Goal: Information Seeking & Learning: Learn about a topic

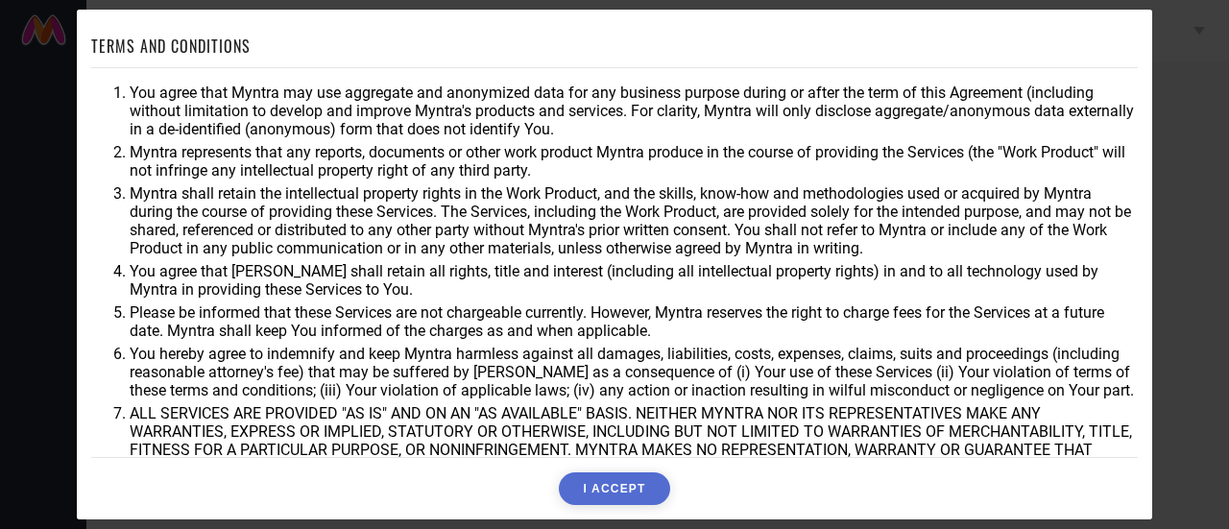
click at [605, 484] on button "I ACCEPT" at bounding box center [614, 489] width 110 height 33
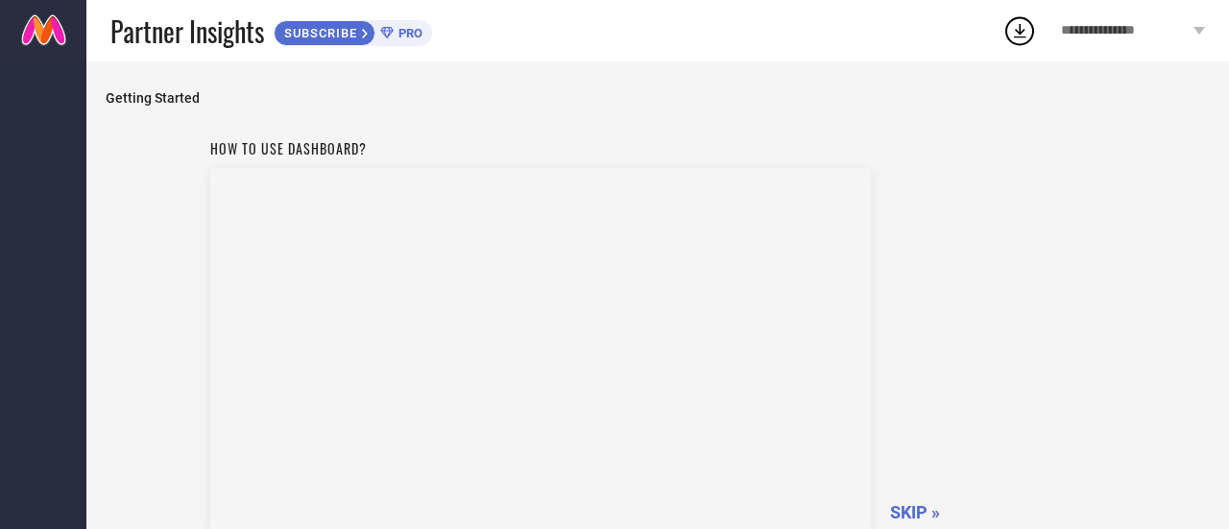
scroll to position [4, 0]
click at [899, 498] on span "SKIP »" at bounding box center [915, 508] width 50 height 20
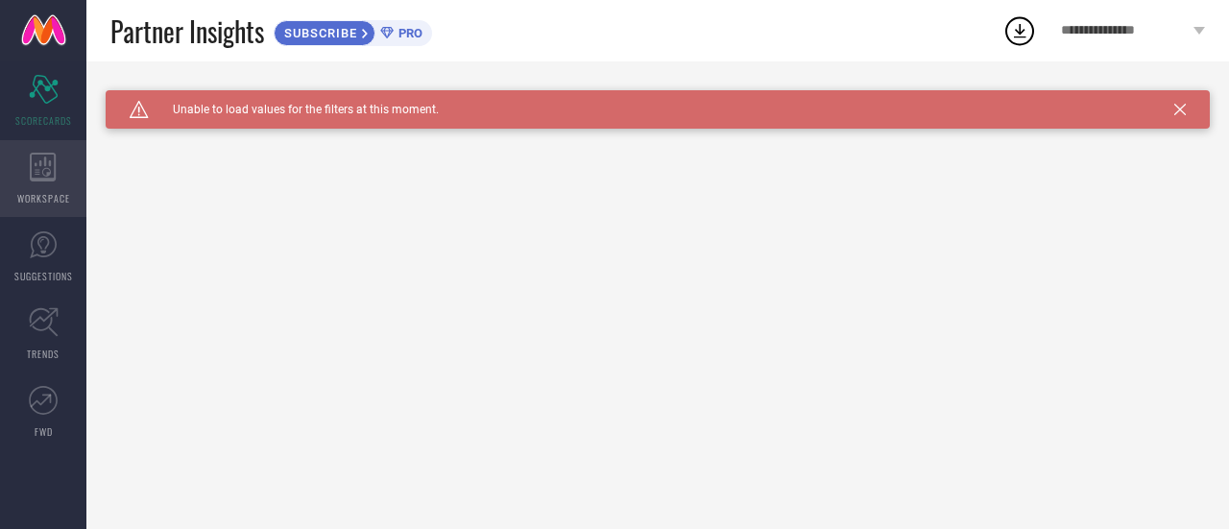
click at [25, 186] on div "WORKSPACE" at bounding box center [43, 178] width 86 height 77
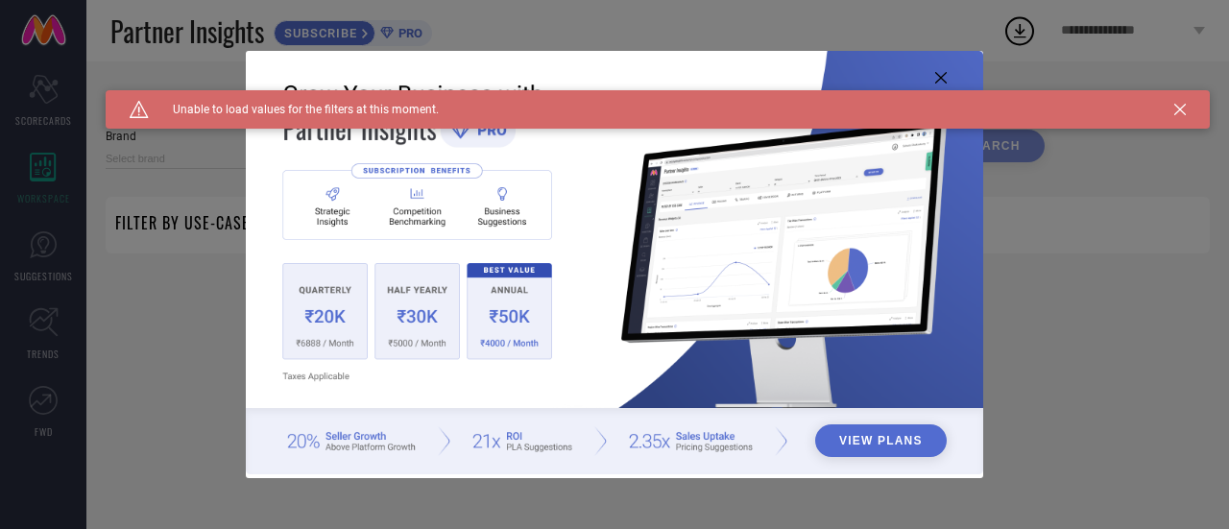
type input "1 STOP FASHION"
type input "All"
click at [36, 230] on div "View Plans" at bounding box center [614, 264] width 1229 height 529
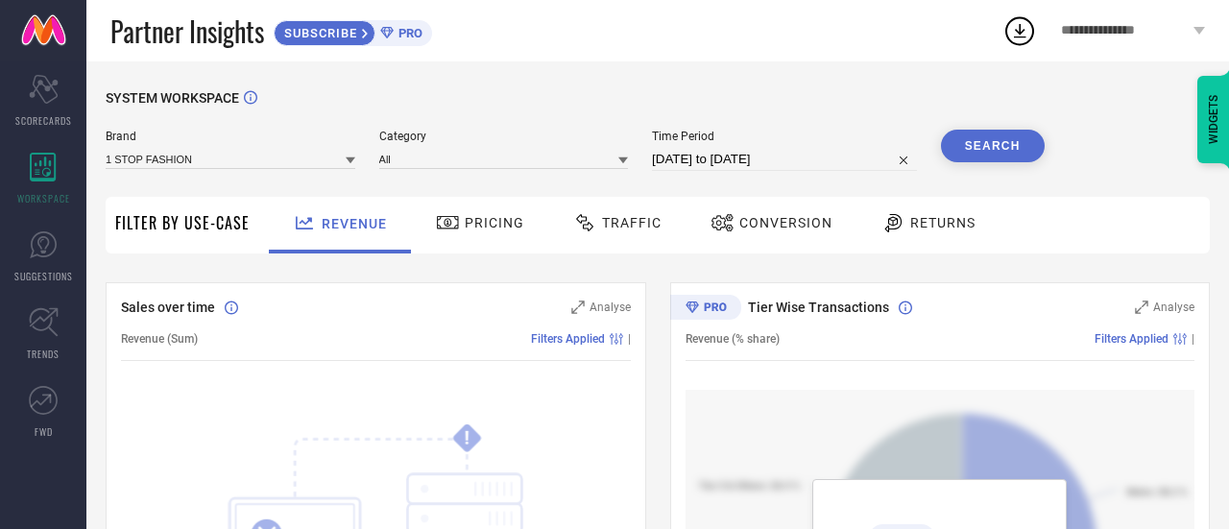
click at [465, 223] on span "Pricing" at bounding box center [495, 222] width 60 height 15
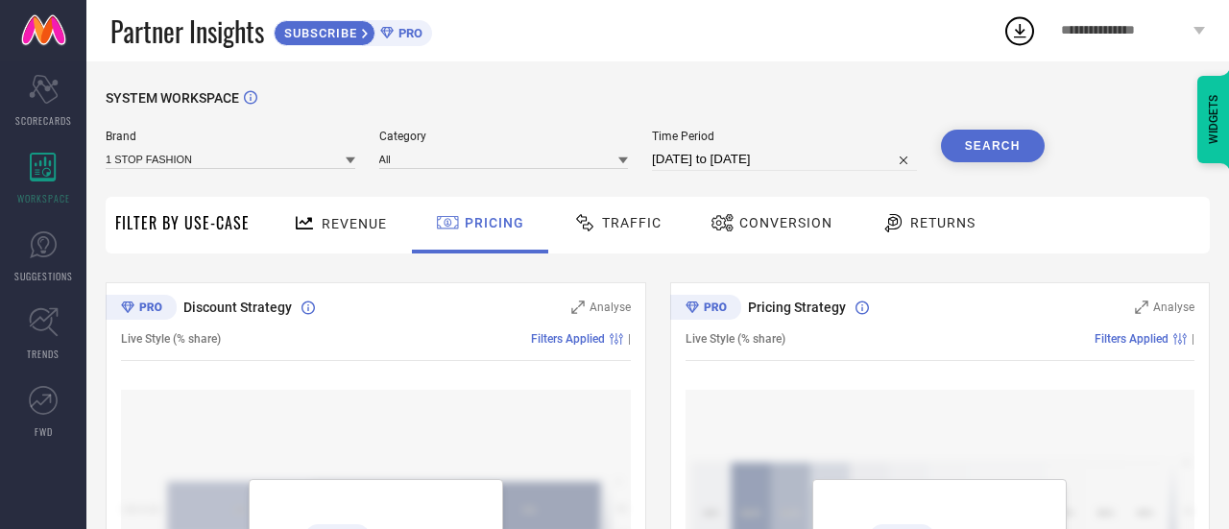
click at [606, 225] on span "Traffic" at bounding box center [632, 222] width 60 height 15
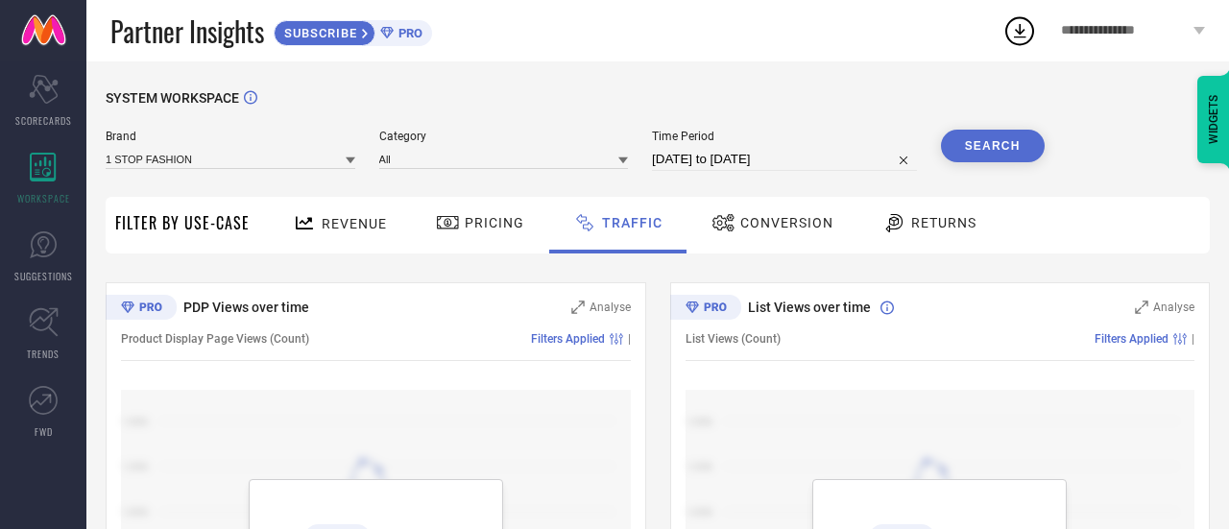
click at [774, 219] on span "Conversion" at bounding box center [786, 222] width 93 height 15
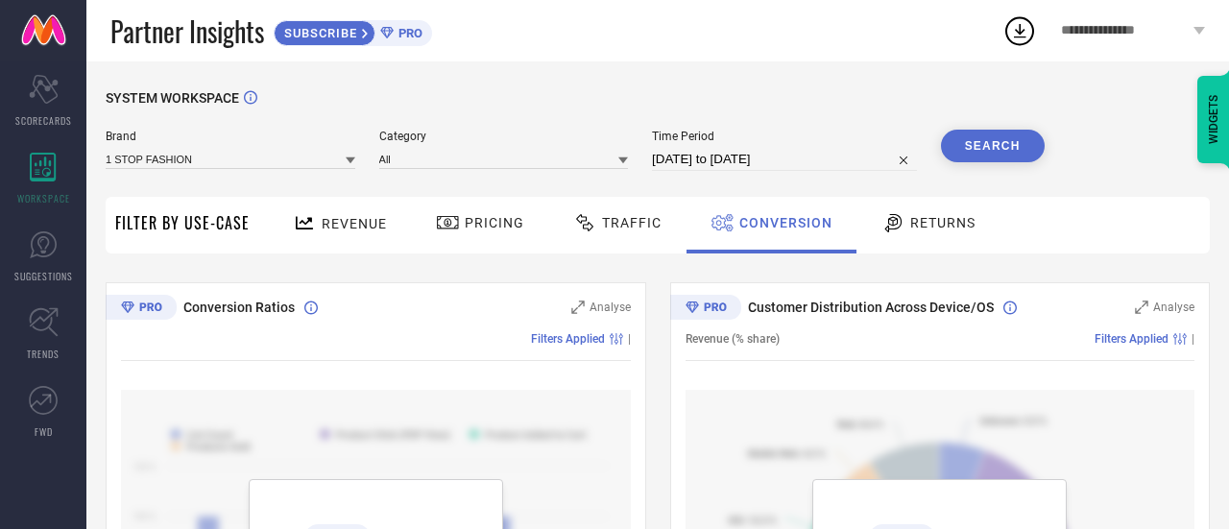
click at [920, 219] on span "Returns" at bounding box center [942, 222] width 65 height 15
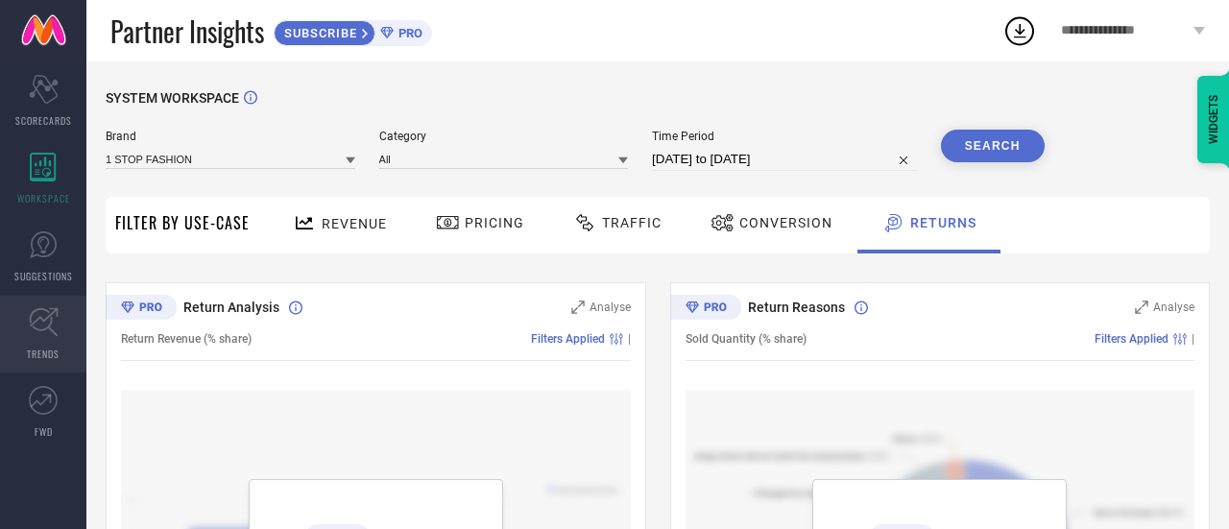
click at [65, 338] on link "TRENDS" at bounding box center [43, 334] width 86 height 77
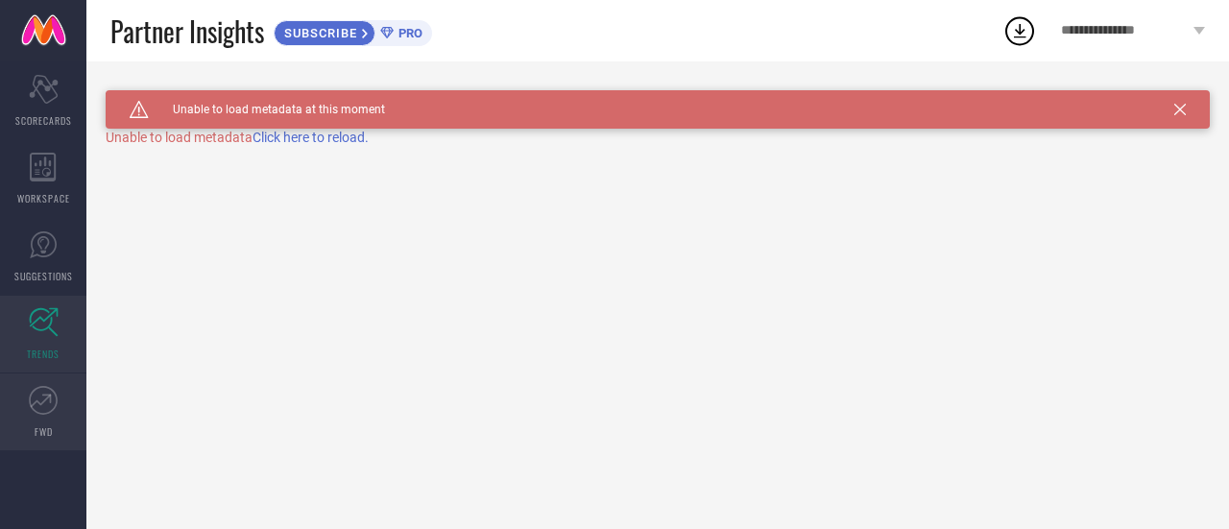
click at [50, 406] on icon at bounding box center [43, 400] width 29 height 29
